Goal: Information Seeking & Learning: Learn about a topic

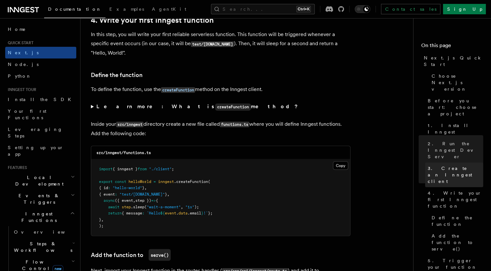
click at [434, 165] on span "3. Create an Inngest client" at bounding box center [456, 174] width 56 height 19
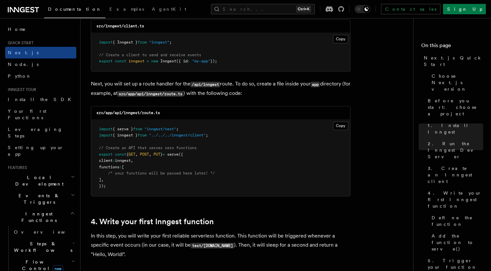
scroll to position [903, 0]
click at [340, 123] on button "Copy Copied" at bounding box center [340, 125] width 15 height 8
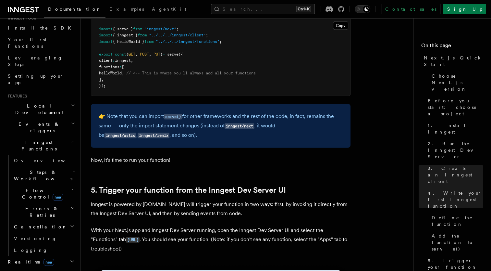
scroll to position [97, 0]
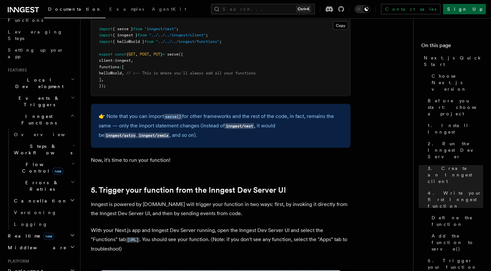
click at [473, 8] on link "Sign Up" at bounding box center [464, 9] width 43 height 10
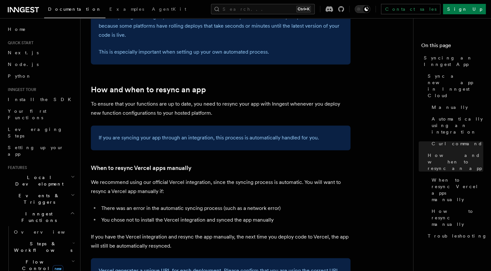
scroll to position [1073, 0]
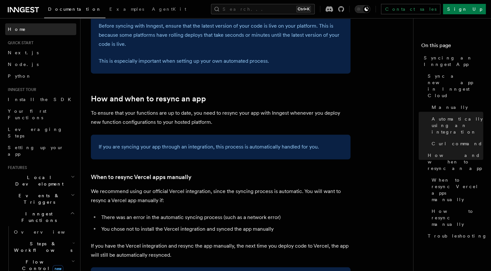
click at [18, 29] on span "Home" at bounding box center [17, 29] width 18 height 6
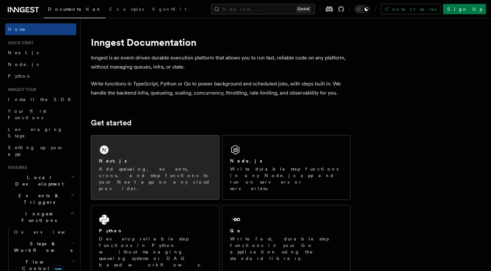
click at [149, 152] on div "Next.js Add queueing, events, crons, and step functions to your Next app on any…" at bounding box center [155, 167] width 128 height 64
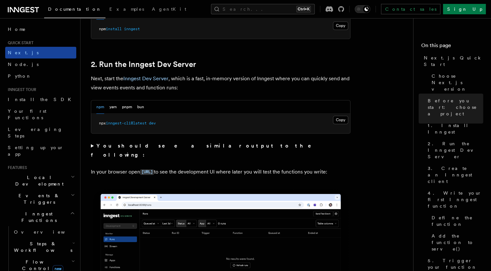
click at [36, 49] on link "Next.js" at bounding box center [40, 53] width 71 height 12
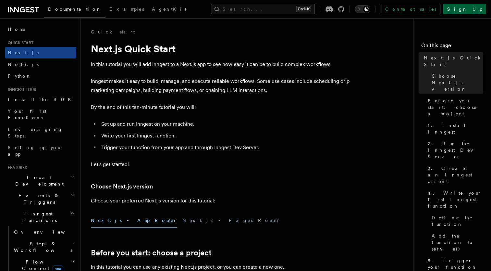
click at [472, 7] on link "Sign Up" at bounding box center [464, 9] width 43 height 10
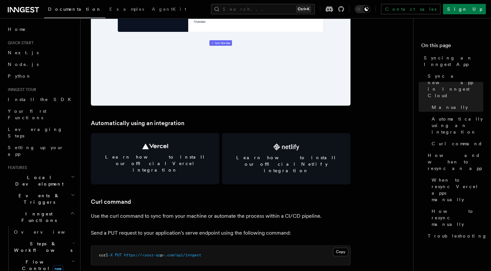
scroll to position [844, 0]
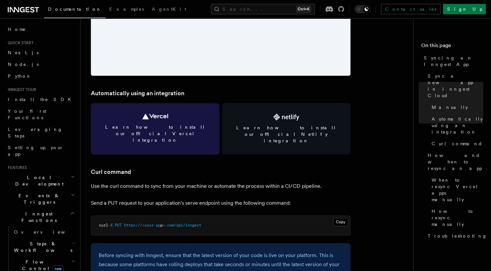
click at [162, 117] on icon at bounding box center [155, 116] width 26 height 6
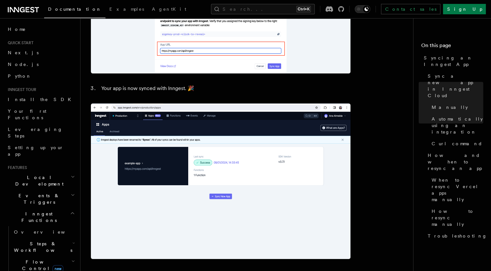
scroll to position [649, 0]
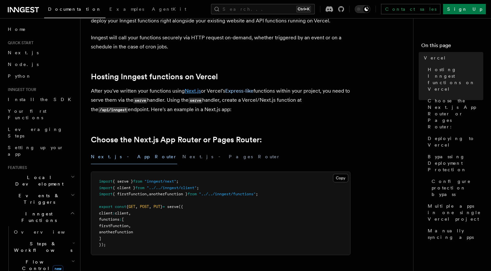
scroll to position [97, 0]
